Goal: Share content: Share content

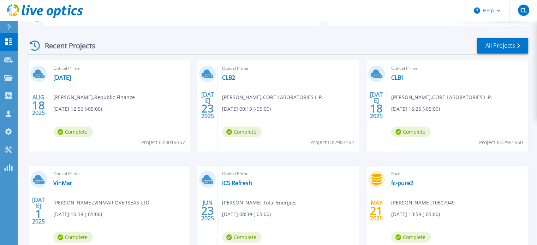
scroll to position [93, 0]
click at [62, 74] on link "[DATE]" at bounding box center [62, 77] width 18 height 7
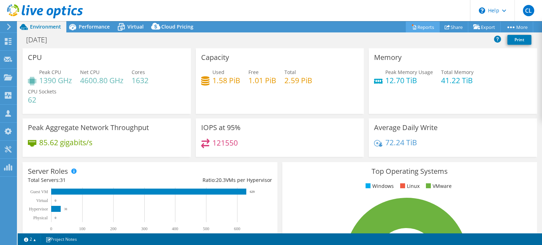
select select "USD"
click at [418, 25] on link "Reports" at bounding box center [423, 27] width 34 height 11
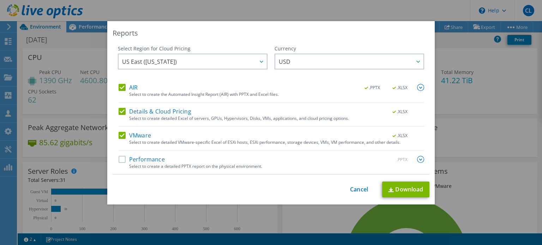
click at [154, 162] on label "Performance" at bounding box center [142, 159] width 46 height 7
click at [0, 0] on input "Performance" at bounding box center [0, 0] width 0 height 0
click at [417, 85] on img at bounding box center [420, 87] width 7 height 7
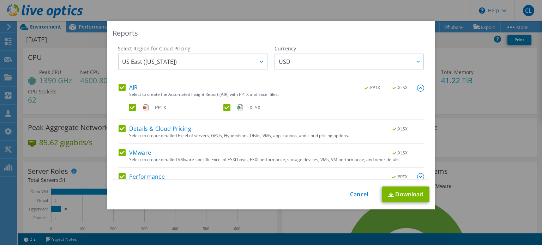
click at [417, 179] on img at bounding box center [420, 176] width 7 height 7
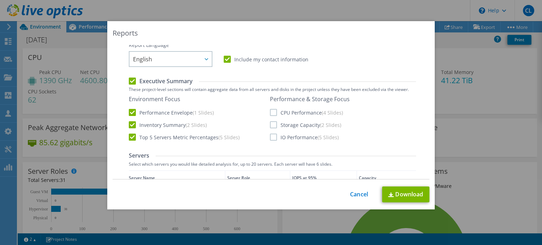
scroll to position [153, 0]
click at [272, 110] on label "CPU Performance (4 Slides)" at bounding box center [306, 112] width 73 height 7
click at [0, 0] on input "CPU Performance (4 Slides)" at bounding box center [0, 0] width 0 height 0
click at [272, 139] on label "IO Performance (5 Slides)" at bounding box center [304, 136] width 69 height 7
click at [0, 0] on input "IO Performance (5 Slides)" at bounding box center [0, 0] width 0 height 0
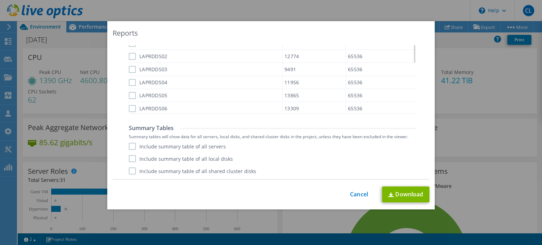
scroll to position [174, 0]
click at [196, 147] on label "Include summary table of all servers" at bounding box center [177, 146] width 97 height 7
click at [0, 0] on input "Include summary table of all servers" at bounding box center [0, 0] width 0 height 0
click at [226, 173] on label "Include summary table of all shared cluster disks" at bounding box center [192, 171] width 127 height 7
click at [0, 0] on input "Include summary table of all shared cluster disks" at bounding box center [0, 0] width 0 height 0
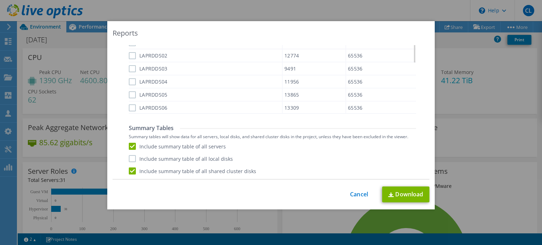
click at [212, 160] on label "Include summary table of all local disks" at bounding box center [181, 158] width 104 height 7
click at [0, 0] on input "Include summary table of all local disks" at bounding box center [0, 0] width 0 height 0
click at [404, 196] on link "Download" at bounding box center [405, 195] width 47 height 16
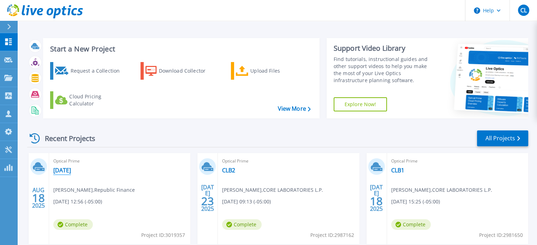
click at [64, 173] on link "[DATE]" at bounding box center [62, 170] width 18 height 7
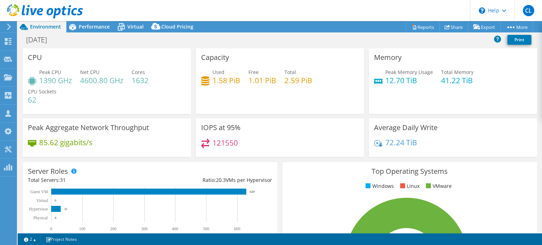
select select "USD"
click at [93, 29] on span "Performance" at bounding box center [94, 26] width 31 height 7
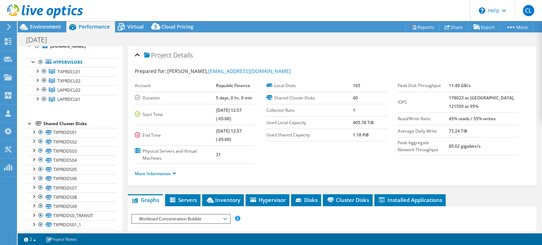
scroll to position [31, 0]
click at [73, 86] on link "LAPRDCL02" at bounding box center [71, 89] width 90 height 9
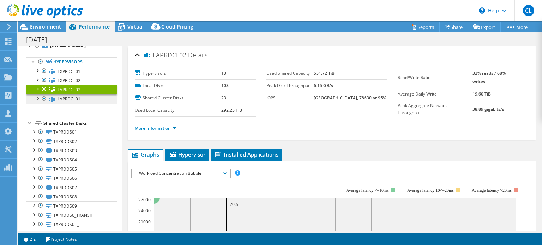
click at [75, 96] on span "LAPRDCL01" at bounding box center [69, 99] width 23 height 6
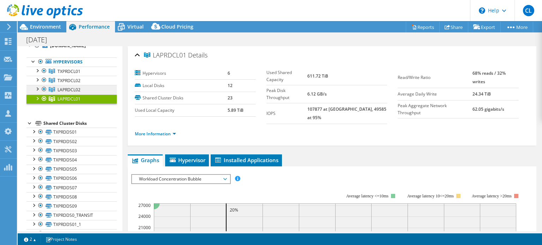
click at [86, 91] on link "LAPRDCL02" at bounding box center [71, 89] width 90 height 9
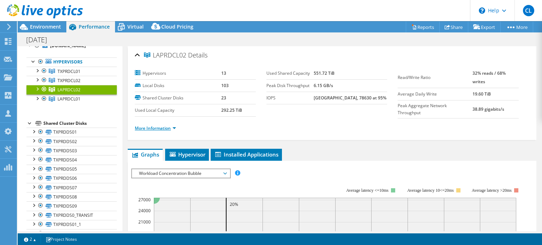
click at [159, 128] on link "More Information" at bounding box center [155, 128] width 41 height 6
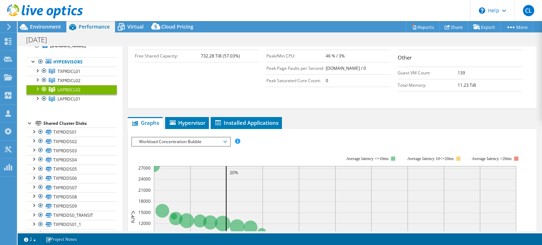
scroll to position [191, 0]
click at [185, 124] on span "Hypervisor" at bounding box center [187, 123] width 37 height 7
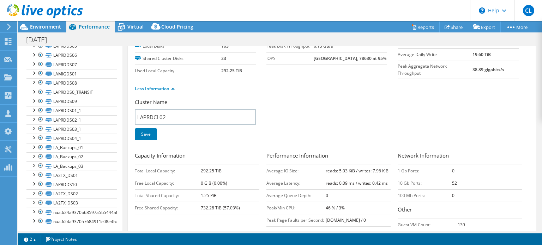
scroll to position [0, 0]
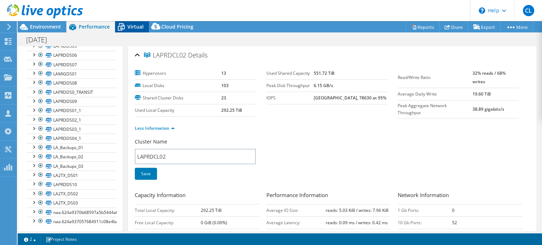
click at [129, 29] on span "Virtual" at bounding box center [135, 26] width 16 height 7
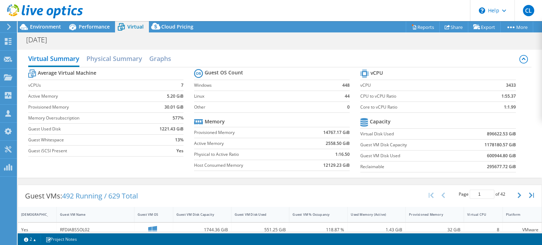
scroll to position [38, 0]
click at [106, 56] on h2 "Physical Summary" at bounding box center [114, 60] width 56 height 16
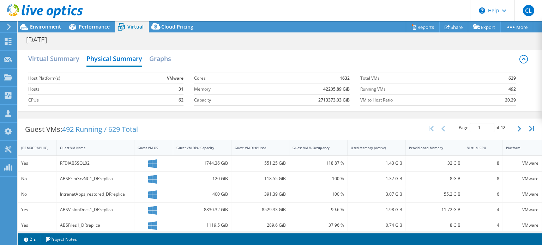
scroll to position [158, 0]
click at [165, 63] on h2 "Graphs" at bounding box center [160, 60] width 22 height 16
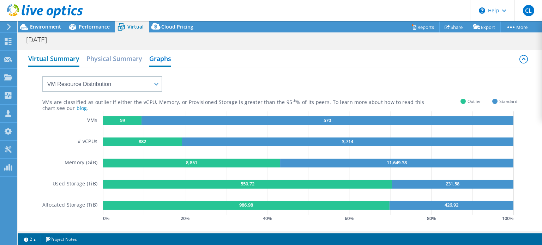
click at [73, 57] on h2 "Virtual Summary" at bounding box center [53, 60] width 51 height 16
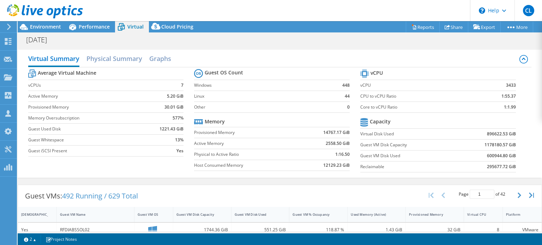
scroll to position [105, 0]
click at [89, 29] on span "Performance" at bounding box center [94, 26] width 31 height 7
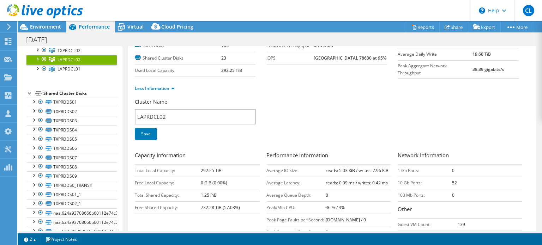
scroll to position [0, 0]
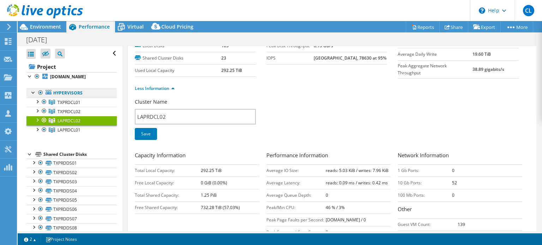
click at [61, 92] on link "Hypervisors" at bounding box center [71, 93] width 90 height 9
click at [72, 111] on span "TXPRDCL02" at bounding box center [69, 112] width 23 height 6
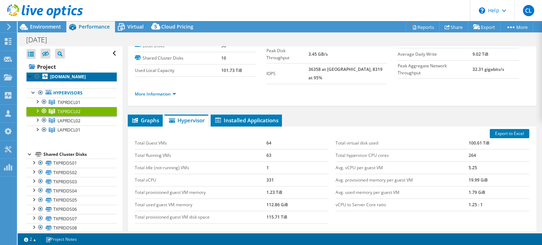
click at [64, 78] on b "[DOMAIN_NAME]" at bounding box center [68, 77] width 36 height 6
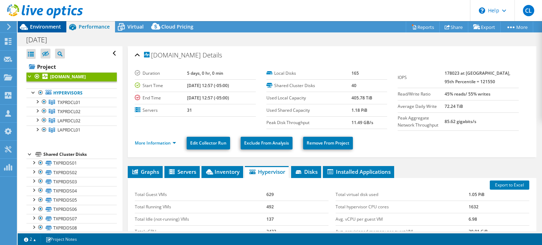
click at [57, 30] on div "Environment" at bounding box center [42, 26] width 49 height 11
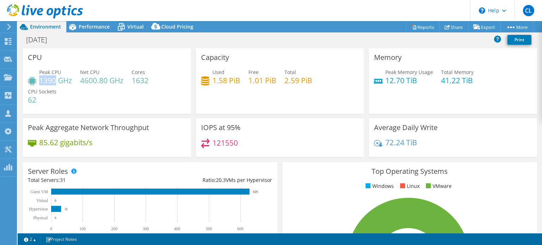
drag, startPoint x: 40, startPoint y: 80, endPoint x: 56, endPoint y: 78, distance: 16.5
click at [56, 78] on h4 "1390 GHz" at bounding box center [55, 81] width 33 height 8
click at [60, 77] on h4 "1390 GHz" at bounding box center [55, 81] width 33 height 8
click at [403, 8] on header "CL Partner Team Member Chris LaBleu chris_lableu@shi.com shi.com My Profile Log…" at bounding box center [271, 10] width 542 height 21
click at [370, 10] on header "CL Partner Team Member Chris LaBleu chris_lableu@shi.com shi.com My Profile Log…" at bounding box center [271, 10] width 542 height 21
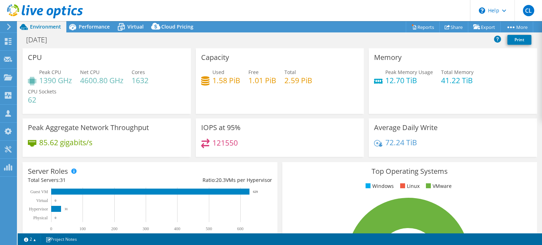
click at [263, 16] on header "CL Partner Team Member Chris LaBleu chris_lableu@shi.com shi.com My Profile Log…" at bounding box center [271, 10] width 542 height 21
click at [244, 14] on header "CL Partner Team Member Chris LaBleu chris_lableu@shi.com shi.com My Profile Log…" at bounding box center [271, 10] width 542 height 21
drag, startPoint x: 385, startPoint y: 81, endPoint x: 423, endPoint y: 80, distance: 38.1
click at [423, 80] on h4 "12.70 TiB" at bounding box center [409, 81] width 48 height 8
drag, startPoint x: 441, startPoint y: 81, endPoint x: 484, endPoint y: 83, distance: 43.8
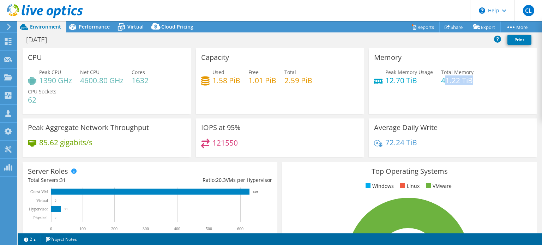
click at [484, 83] on div "Peak Memory Usage 12.70 TiB Total Memory 41.22 TiB" at bounding box center [453, 79] width 158 height 23
click at [446, 28] on icon at bounding box center [446, 26] width 5 height 5
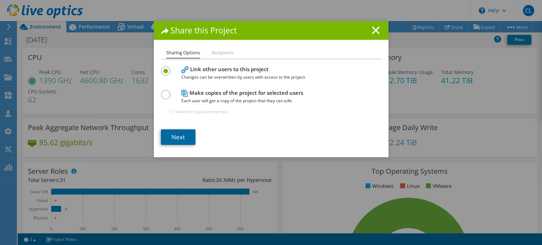
click at [181, 137] on link "Next" at bounding box center [178, 137] width 35 height 16
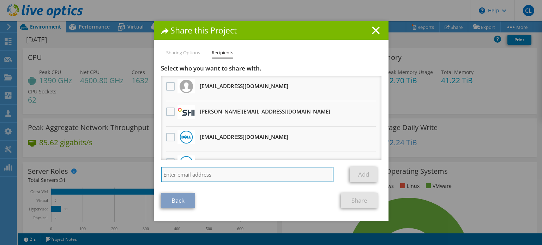
click at [225, 173] on input "search" at bounding box center [247, 175] width 173 height 16
click at [188, 175] on input "briggs.horn@dell.com" at bounding box center [247, 175] width 173 height 16
type input "briggs.horne@dell.com"
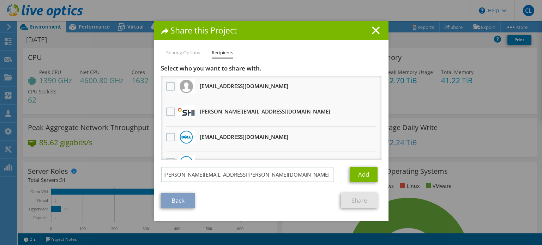
click at [350, 183] on div "briggs.horne@dell.com Add" at bounding box center [271, 176] width 220 height 19
click at [353, 180] on link "Add" at bounding box center [364, 175] width 28 height 16
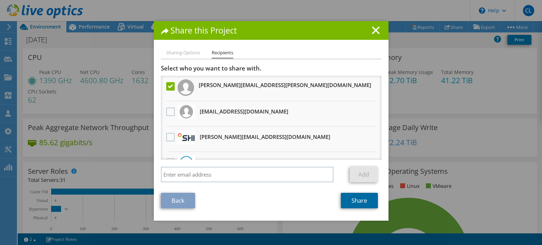
click at [355, 196] on link "Share" at bounding box center [359, 201] width 37 height 16
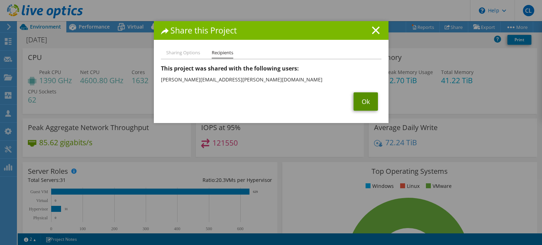
click at [361, 98] on link "Ok" at bounding box center [365, 101] width 24 height 18
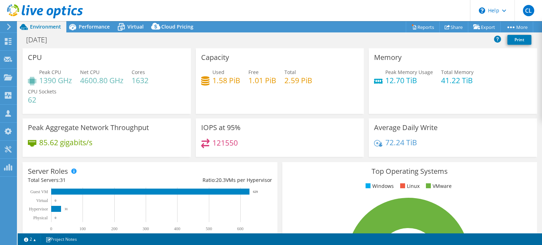
click at [361, 98] on div "Capacity Used 1.58 PiB Free 1.01 PiB Total 2.59 PiB" at bounding box center [279, 81] width 173 height 66
click at [86, 30] on span "Performance" at bounding box center [94, 26] width 31 height 7
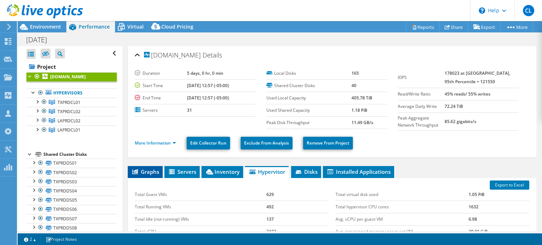
click at [145, 173] on span "Graphs" at bounding box center [145, 171] width 28 height 7
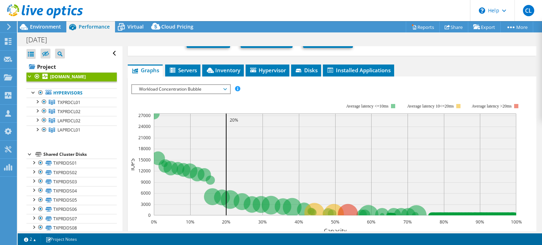
scroll to position [102, 0]
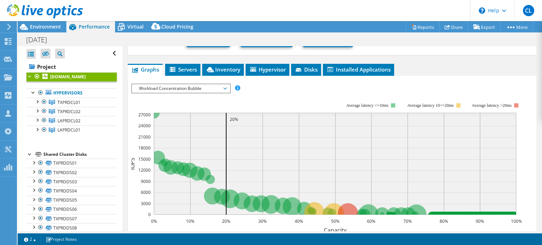
click at [222, 90] on span "Workload Concentration Bubble" at bounding box center [180, 88] width 91 height 8
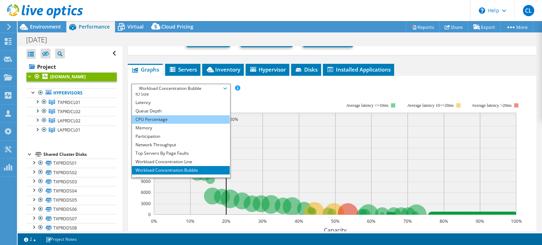
scroll to position [23, 0]
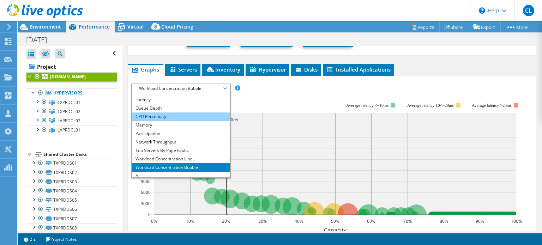
click at [169, 116] on li "CPU Percentage" at bounding box center [181, 117] width 98 height 8
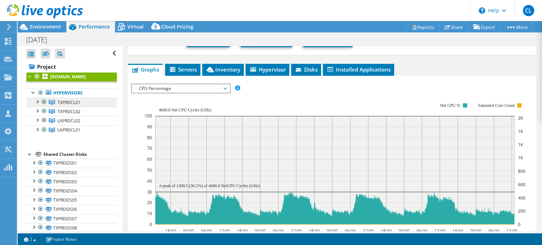
click at [62, 105] on link "TXPRDCL01" at bounding box center [71, 102] width 90 height 9
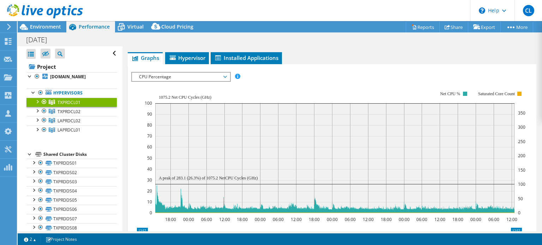
click at [36, 101] on div at bounding box center [37, 101] width 7 height 7
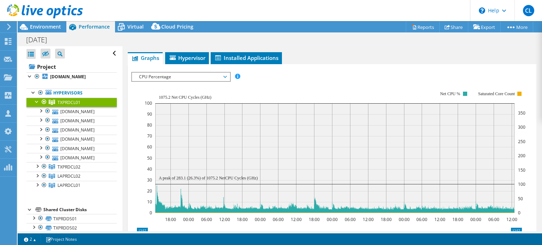
click at [36, 101] on div at bounding box center [37, 101] width 7 height 7
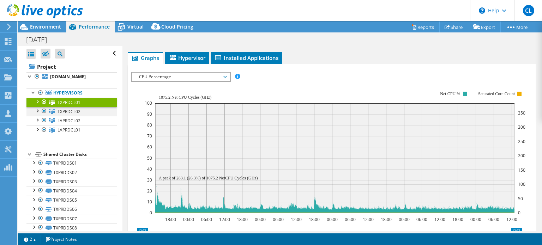
click at [37, 108] on div at bounding box center [37, 110] width 7 height 7
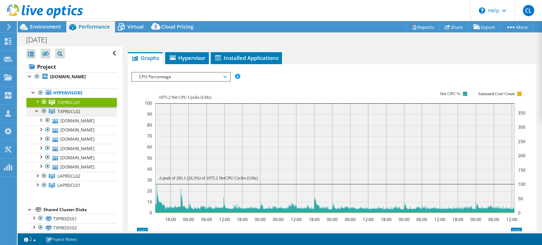
click at [37, 108] on div at bounding box center [37, 110] width 7 height 7
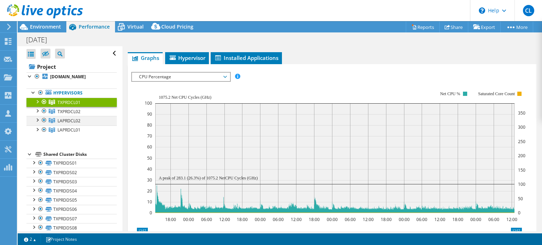
click at [37, 122] on div at bounding box center [37, 119] width 7 height 7
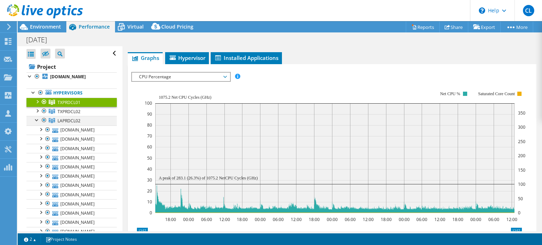
click at [37, 122] on div at bounding box center [37, 119] width 7 height 7
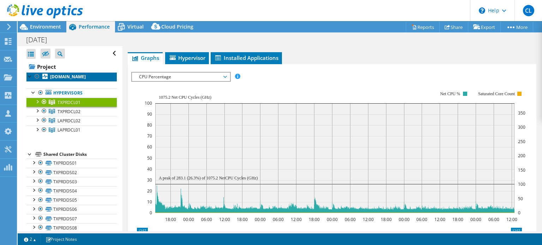
click at [59, 79] on b "[DOMAIN_NAME]" at bounding box center [68, 77] width 36 height 6
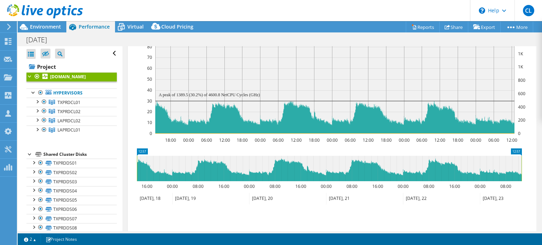
scroll to position [193, 0]
click at [284, 159] on icon at bounding box center [329, 168] width 385 height 25
click at [283, 159] on icon at bounding box center [329, 168] width 385 height 25
click at [282, 160] on icon at bounding box center [329, 168] width 385 height 25
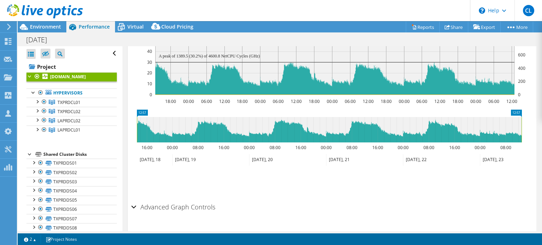
scroll to position [248, 0]
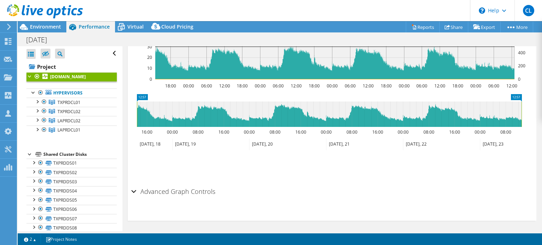
click at [130, 189] on section "IOPS Disk Throughput IO Size Latency Queue Depth CPU Percentage Memory Page Fau…" at bounding box center [332, 76] width 409 height 290
click at [133, 190] on div "Advanced Graph Controls" at bounding box center [331, 191] width 401 height 15
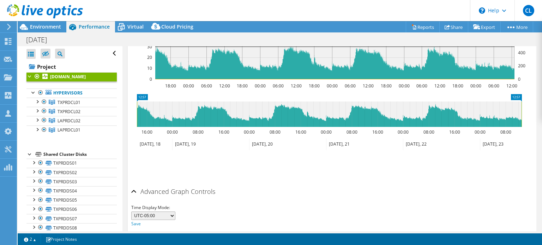
scroll to position [276, 0]
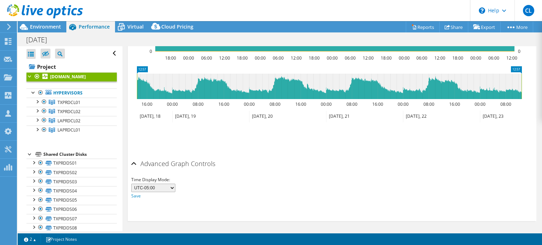
click at [167, 186] on select "UTC-12:00 UTC-11:00 UTC-10:00 UTC-09:30 UTC-09:00 UTC-08:00 UTC-07:00 UTC-06:00…" at bounding box center [153, 188] width 44 height 8
click at [265, 145] on ul "Save Zoom" at bounding box center [330, 137] width 398 height 20
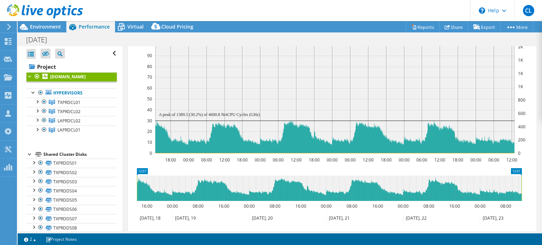
scroll to position [176, 0]
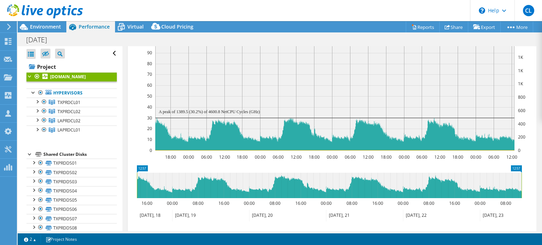
click at [347, 105] on rect at bounding box center [334, 96] width 359 height 109
click at [33, 56] on div at bounding box center [30, 54] width 9 height 10
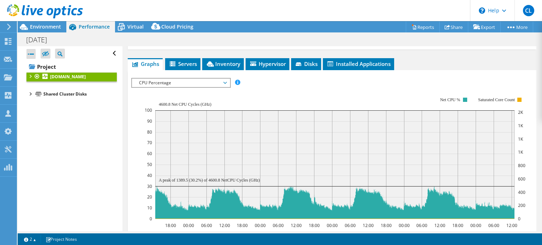
scroll to position [98, 0]
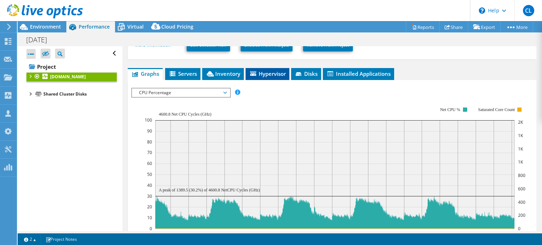
click at [267, 68] on li "Hypervisor" at bounding box center [268, 74] width 44 height 12
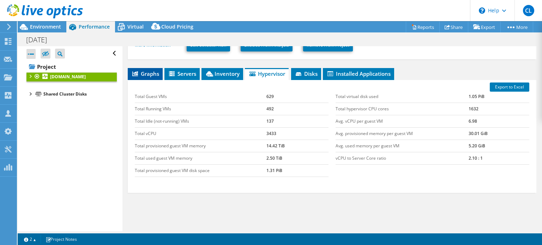
click at [146, 74] on span "Graphs" at bounding box center [145, 73] width 28 height 7
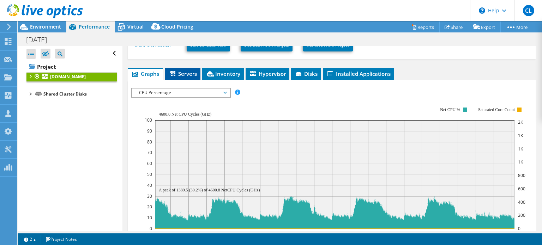
click at [192, 72] on span "Servers" at bounding box center [183, 73] width 28 height 7
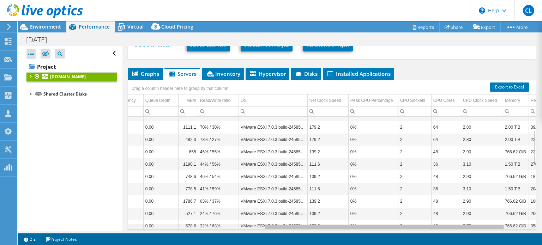
scroll to position [0, 0]
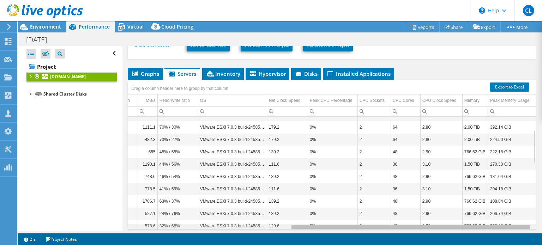
drag, startPoint x: 359, startPoint y: 227, endPoint x: 537, endPoint y: 227, distance: 177.4
click at [537, 227] on body "CL Partner Team Member Chris LaBleu chris_lableu@shi.com shi.com My Profile Log…" at bounding box center [271, 122] width 542 height 245
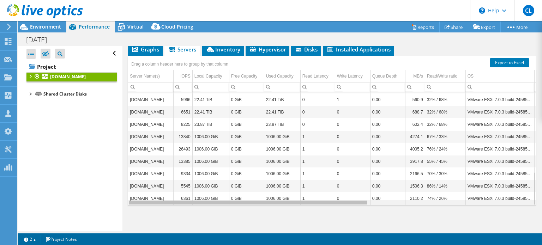
drag, startPoint x: 409, startPoint y: 202, endPoint x: 211, endPoint y: 205, distance: 197.6
click at [211, 205] on body "CL Partner Team Member Chris LaBleu chris_lableu@shi.com shi.com My Profile Log…" at bounding box center [271, 122] width 542 height 245
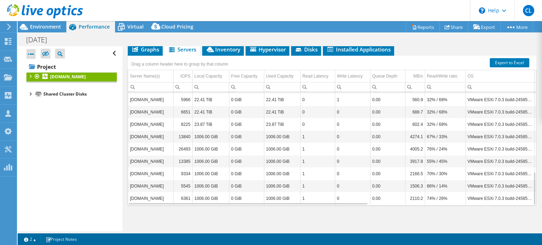
click at [169, 161] on td "[DOMAIN_NAME]" at bounding box center [150, 161] width 45 height 12
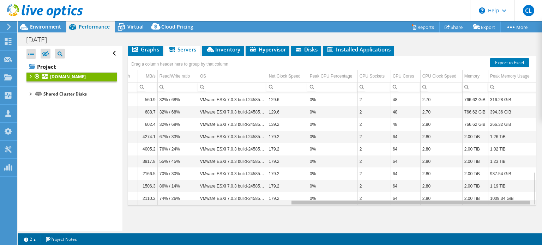
drag, startPoint x: 288, startPoint y: 200, endPoint x: 527, endPoint y: 200, distance: 239.2
click at [527, 200] on body "CL Partner Team Member Chris LaBleu chris_lableu@shi.com shi.com My Profile Log…" at bounding box center [271, 122] width 542 height 245
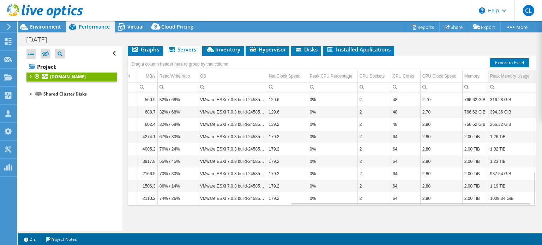
click at [506, 75] on div "Peak Memory Usage" at bounding box center [510, 76] width 40 height 8
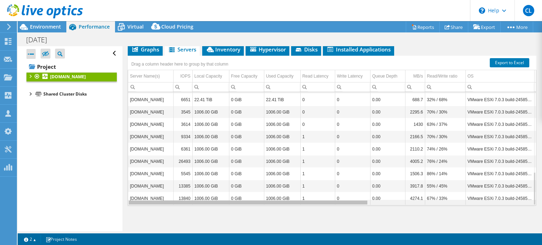
drag, startPoint x: 470, startPoint y: 203, endPoint x: 264, endPoint y: 210, distance: 205.8
click at [264, 210] on body "CL Partner Team Member Chris LaBleu chris_lableu@shi.com shi.com My Profile Log…" at bounding box center [271, 122] width 542 height 245
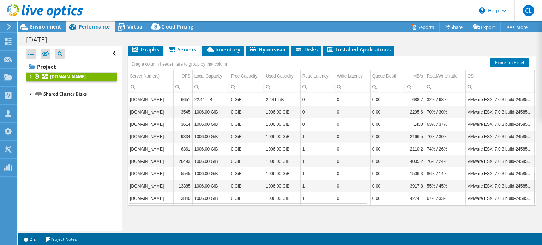
click at [170, 159] on td "[DOMAIN_NAME]" at bounding box center [150, 161] width 45 height 12
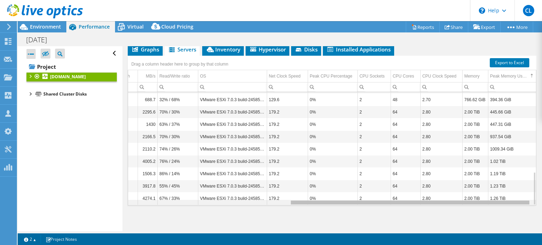
drag, startPoint x: 333, startPoint y: 201, endPoint x: 504, endPoint y: 217, distance: 171.8
click at [504, 217] on body "CL Partner Team Member Chris LaBleu chris_lableu@shi.com shi.com My Profile Log…" at bounding box center [271, 122] width 542 height 245
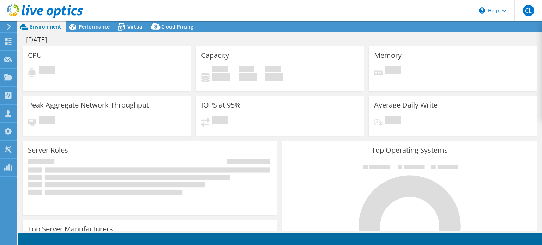
select select "USD"
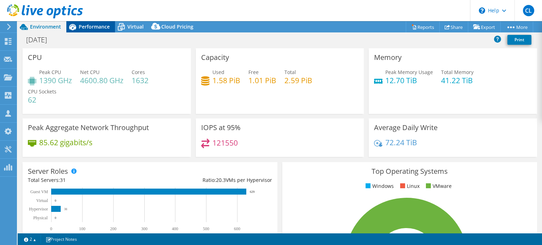
click at [85, 26] on span "Performance" at bounding box center [94, 26] width 31 height 7
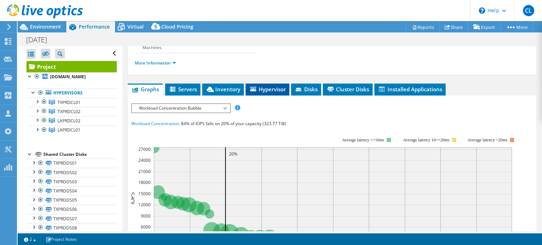
scroll to position [111, 0]
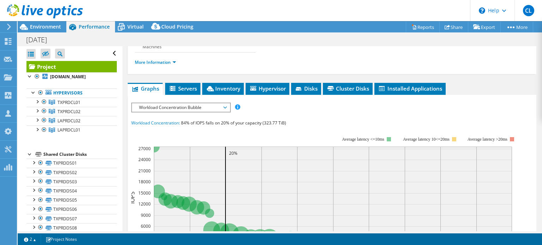
click at [201, 109] on span "Workload Concentration Bubble" at bounding box center [180, 107] width 91 height 8
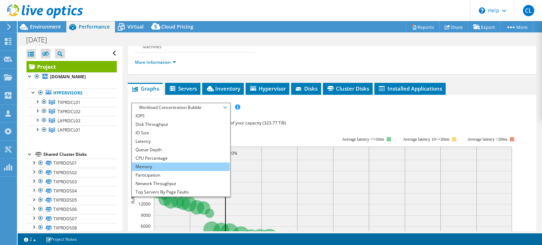
click at [184, 165] on li "Memory" at bounding box center [181, 167] width 98 height 8
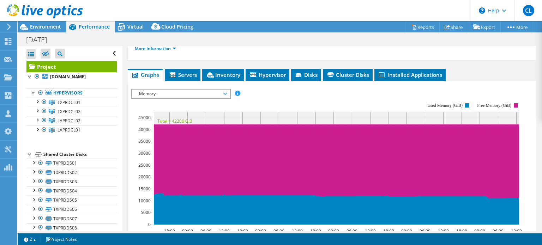
scroll to position [126, 0]
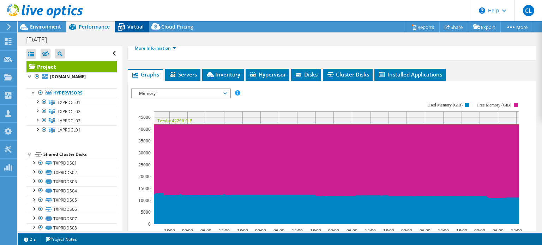
click at [128, 30] on span "Virtual" at bounding box center [135, 26] width 16 height 7
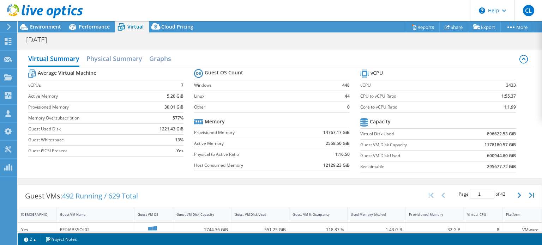
scroll to position [140, 0]
click at [158, 60] on h2 "Graphs" at bounding box center [160, 60] width 22 height 16
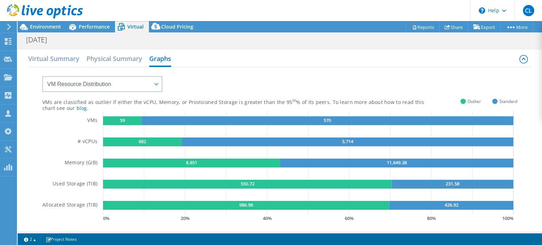
scroll to position [165, 0]
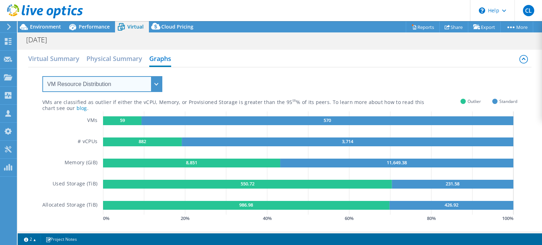
click at [156, 87] on select "VM Resource Distribution Provisioning Contrast Over Provisioning" at bounding box center [102, 84] width 120 height 16
click at [42, 76] on select "VM Resource Distribution Provisioning Contrast Over Provisioning" at bounding box center [102, 84] width 120 height 16
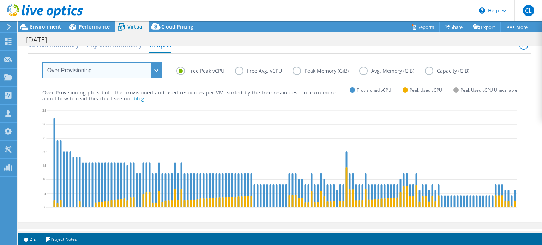
scroll to position [17, 0]
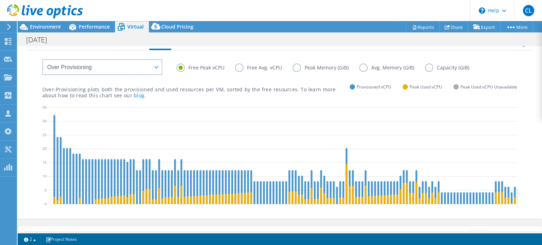
click at [296, 69] on label "Peak Memory (GiB)" at bounding box center [325, 67] width 67 height 8
click at [0, 0] on input "Peak Memory (GiB)" at bounding box center [0, 0] width 0 height 0
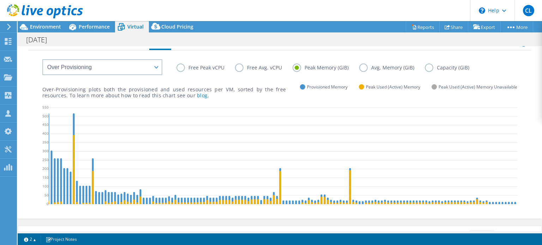
scroll to position [0, 0]
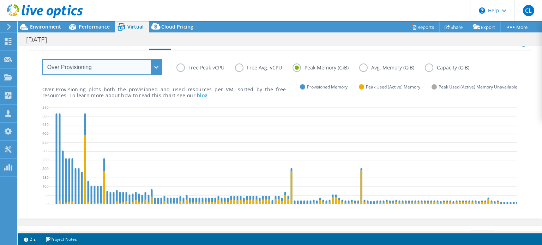
click at [157, 70] on select "VM Resource Distribution Provisioning Contrast Over Provisioning" at bounding box center [102, 67] width 120 height 16
click at [42, 59] on select "VM Resource Distribution Provisioning Contrast Over Provisioning" at bounding box center [102, 67] width 120 height 16
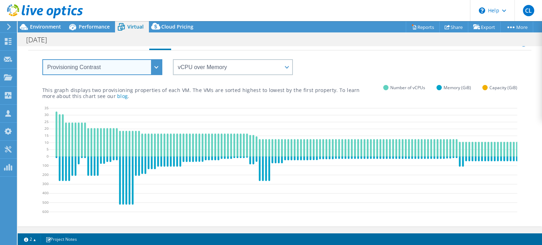
click at [154, 68] on select "VM Resource Distribution Provisioning Contrast Over Provisioning" at bounding box center [102, 67] width 120 height 16
select select "VM Resource Distribution"
click at [42, 59] on select "VM Resource Distribution Provisioning Contrast Over Provisioning" at bounding box center [102, 67] width 120 height 16
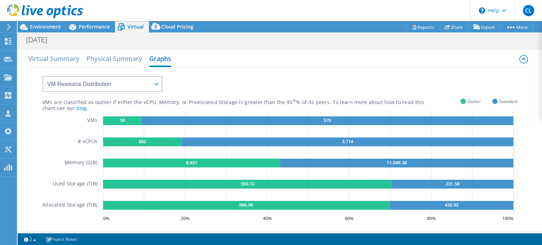
click at [125, 122] on rect at bounding box center [122, 120] width 38 height 9
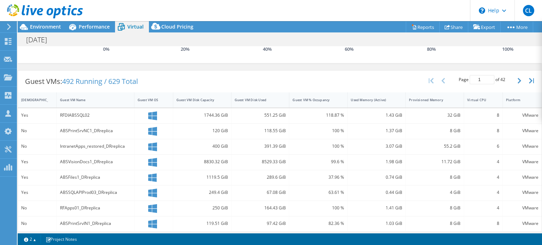
scroll to position [169, 0]
click at [365, 96] on div "Used Memory (Active)" at bounding box center [371, 100] width 49 height 11
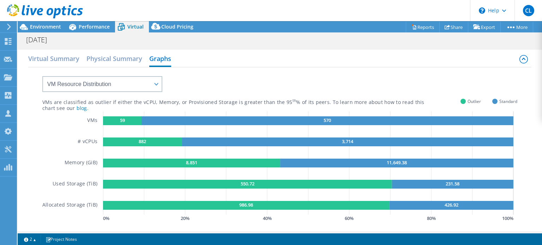
scroll to position [0, 0]
